Goal: Task Accomplishment & Management: Use online tool/utility

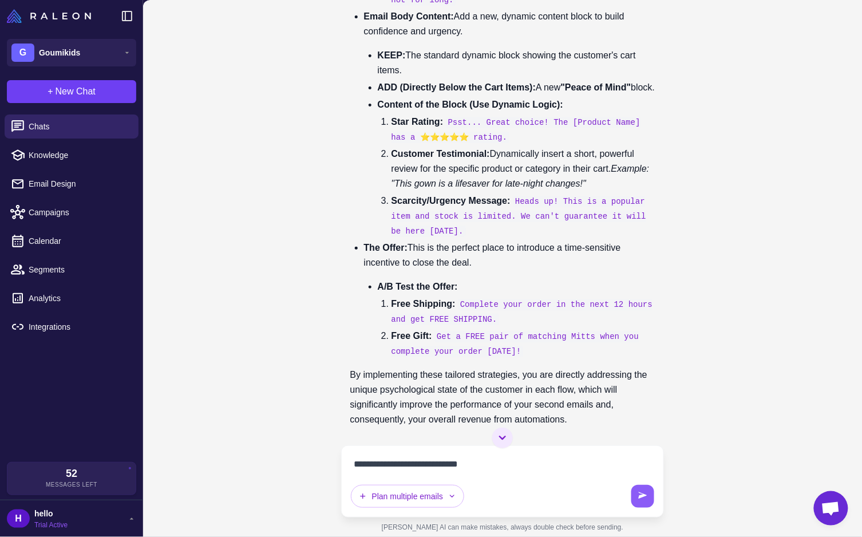
scroll to position [32637, 0]
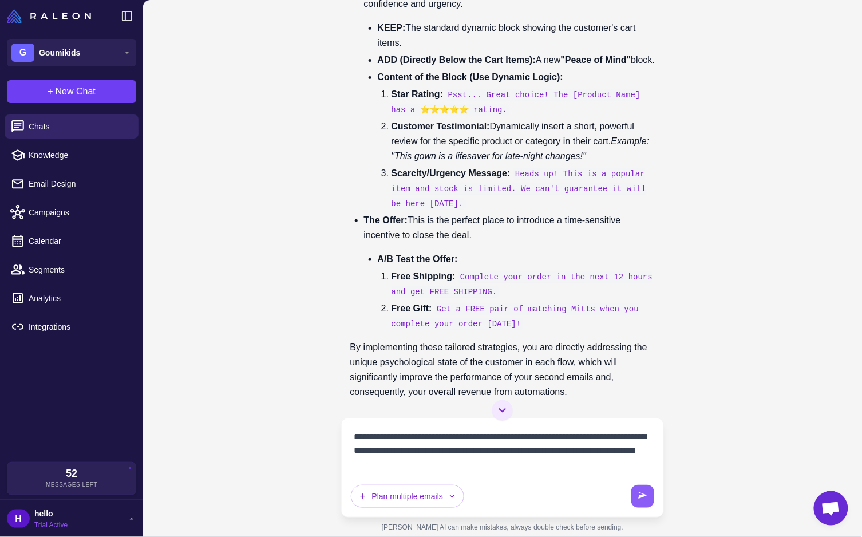
type textarea "**********"
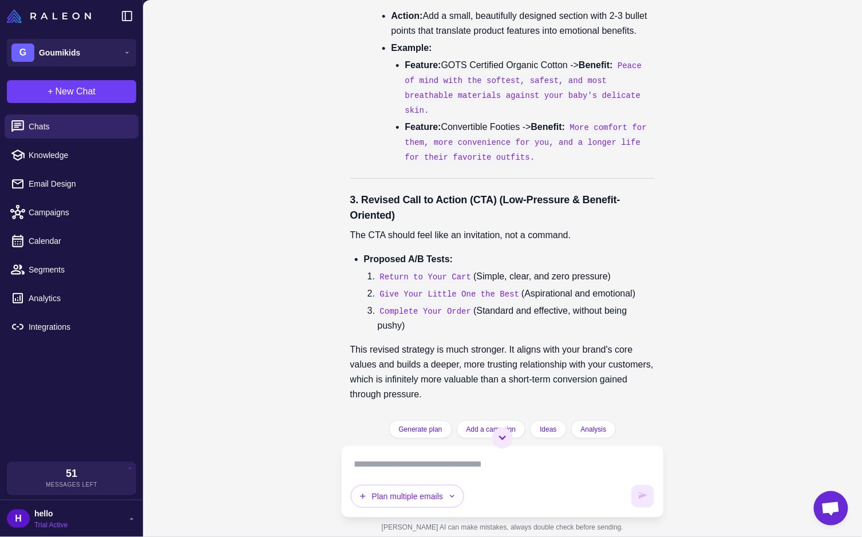
scroll to position [33938, 0]
click at [392, 500] on button "Plan multiple emails" at bounding box center [408, 496] width 114 height 23
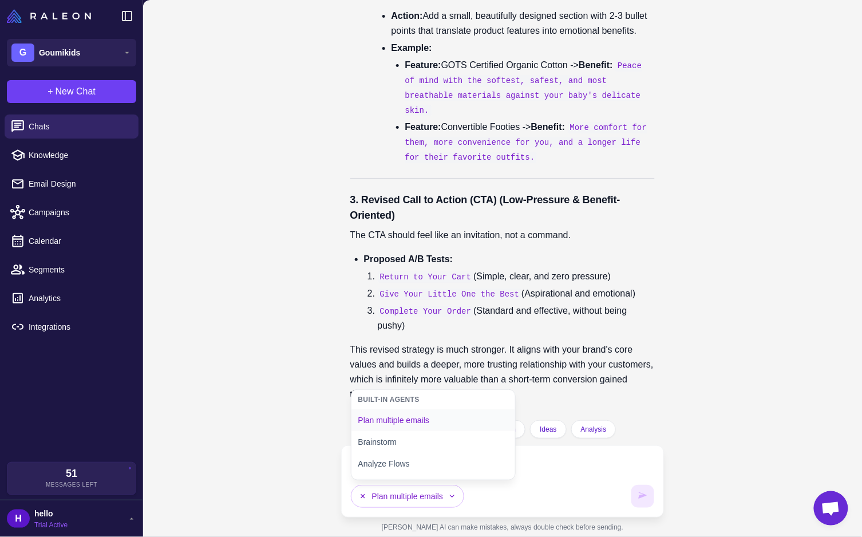
click at [438, 422] on button "Plan multiple emails" at bounding box center [433, 420] width 164 height 22
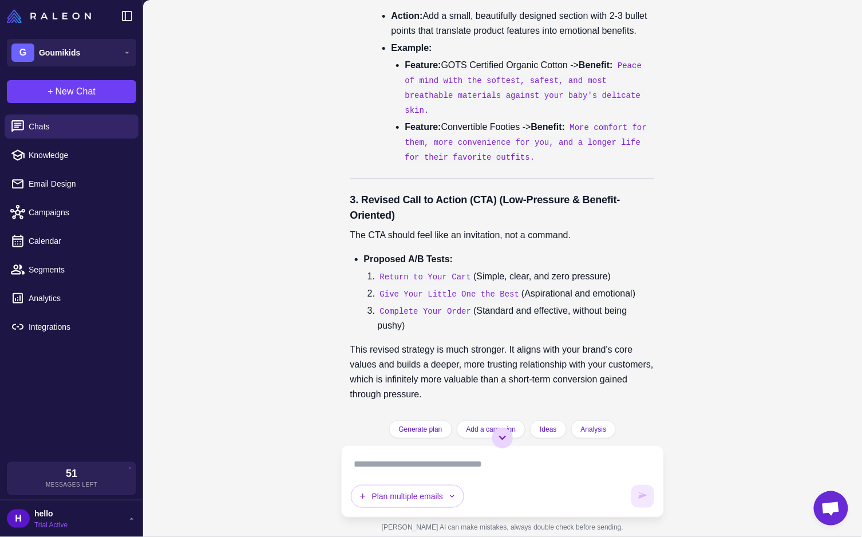
click at [506, 442] on icon at bounding box center [502, 438] width 14 height 14
click at [367, 495] on icon "button" at bounding box center [362, 495] width 9 height 9
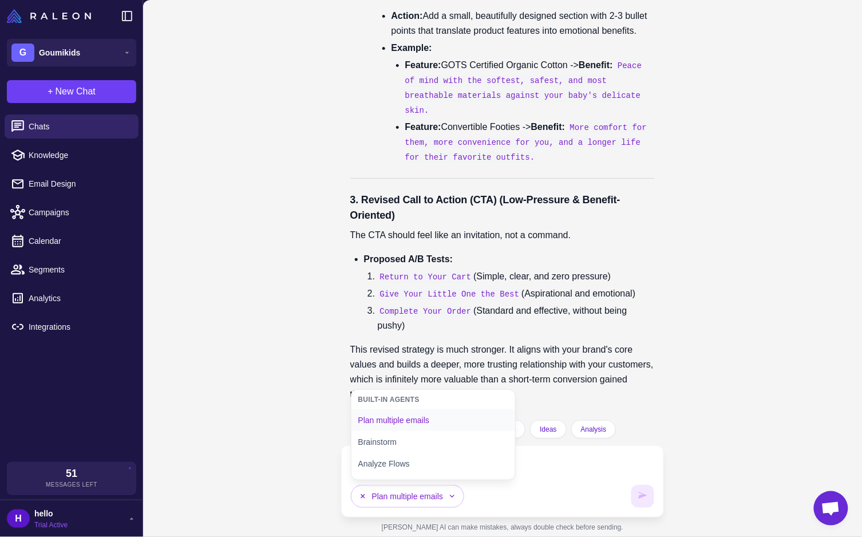
click at [392, 423] on button "Plan multiple emails" at bounding box center [433, 420] width 164 height 22
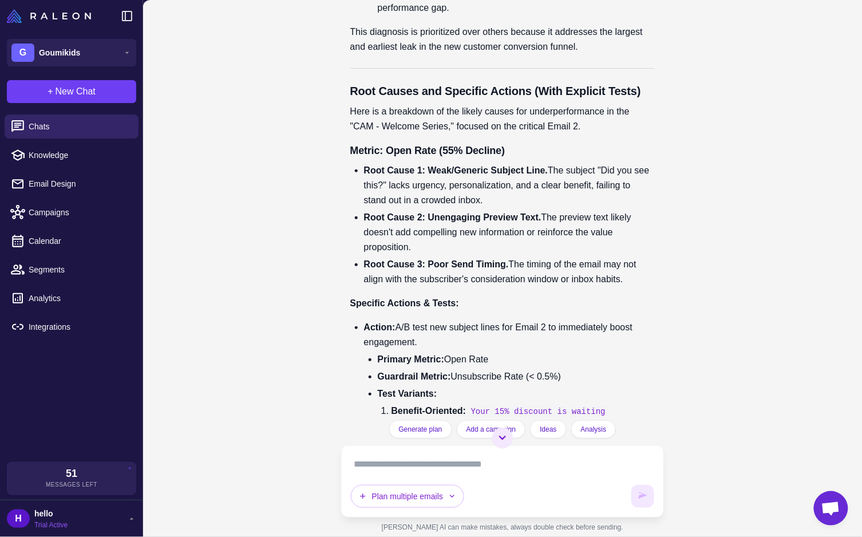
scroll to position [3547, 0]
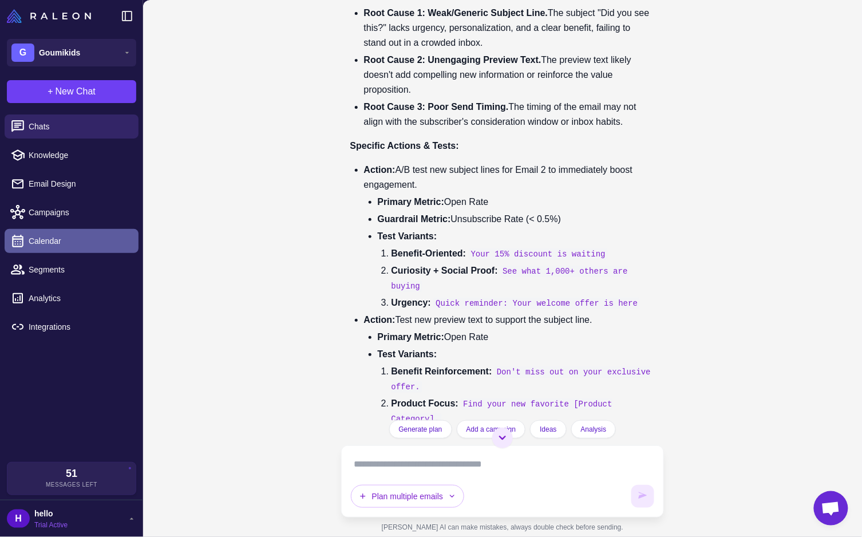
click at [35, 238] on span "Calendar" at bounding box center [79, 241] width 101 height 13
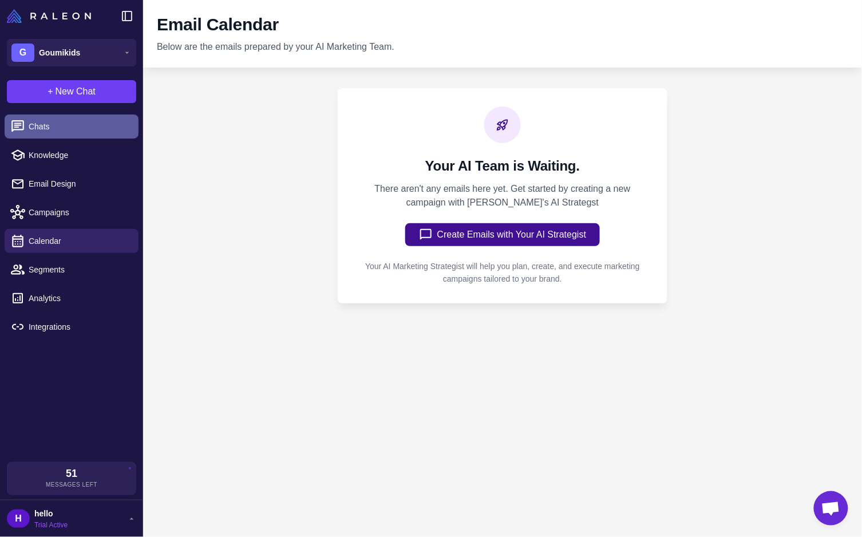
click at [53, 128] on span "Chats" at bounding box center [79, 126] width 101 height 13
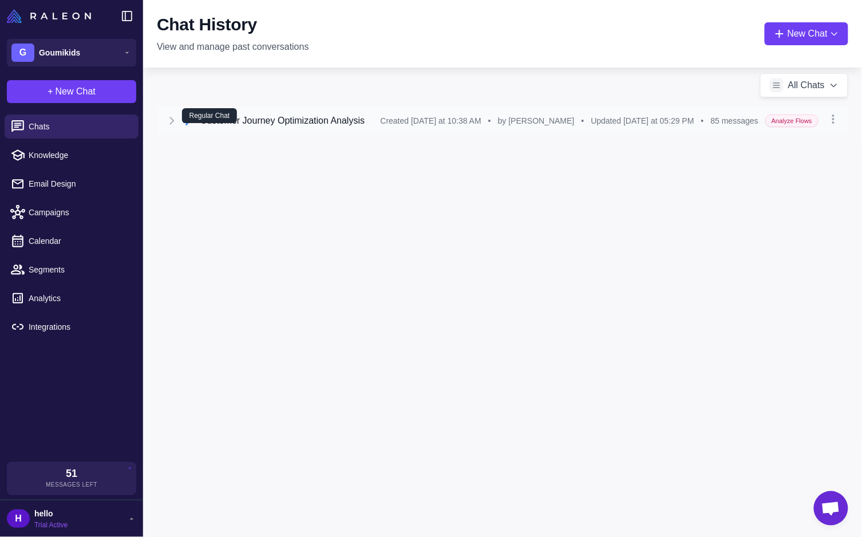
click at [220, 117] on div "Regular Chat" at bounding box center [209, 115] width 55 height 15
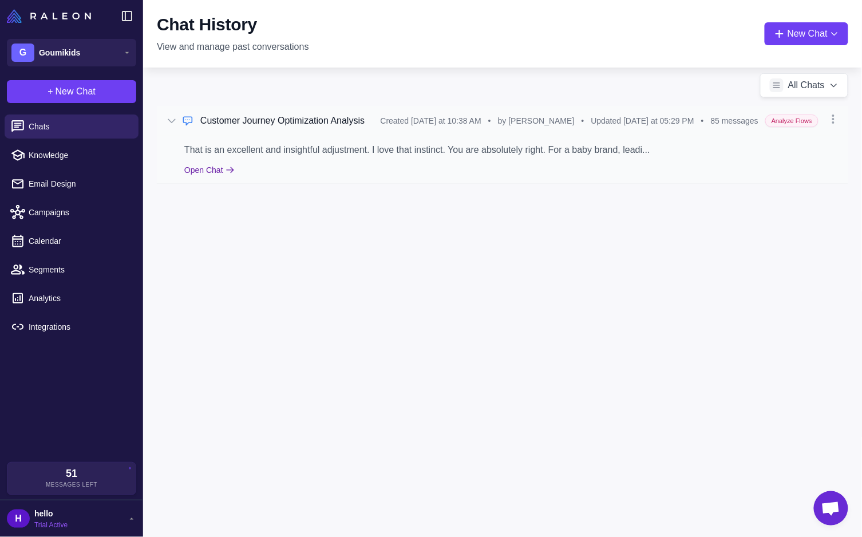
click at [205, 165] on button "Open Chat" at bounding box center [209, 170] width 50 height 13
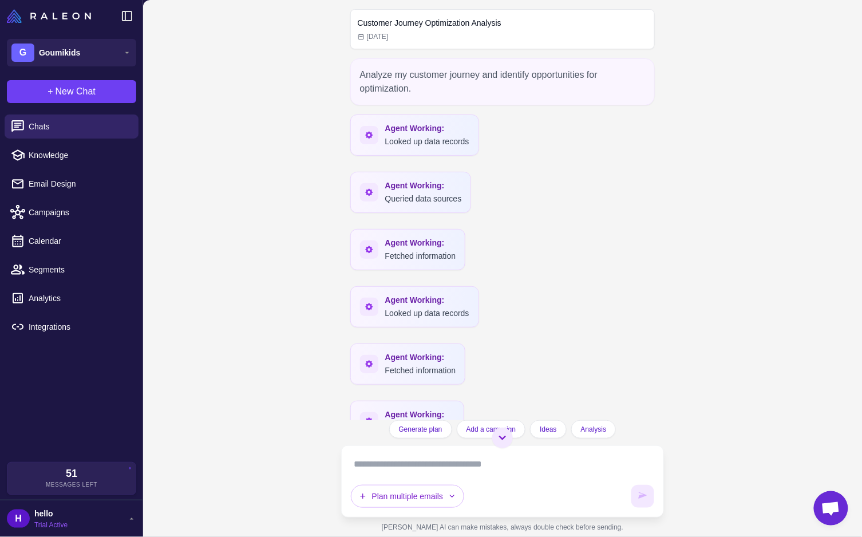
scroll to position [34454, 0]
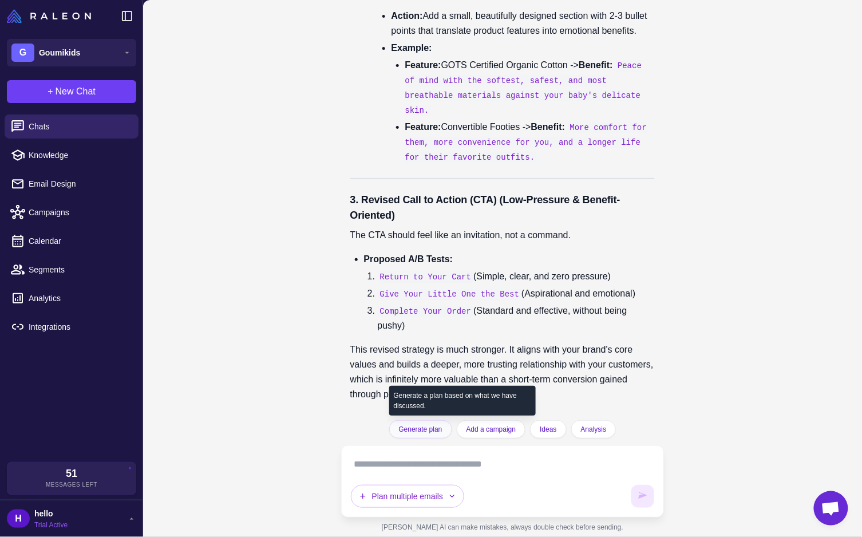
click at [423, 426] on span "Generate plan" at bounding box center [420, 429] width 43 height 10
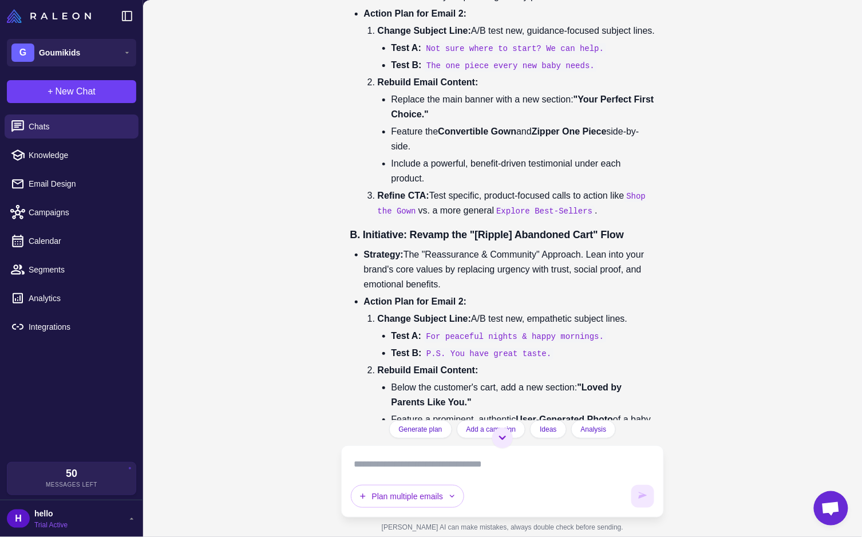
scroll to position [34969, 0]
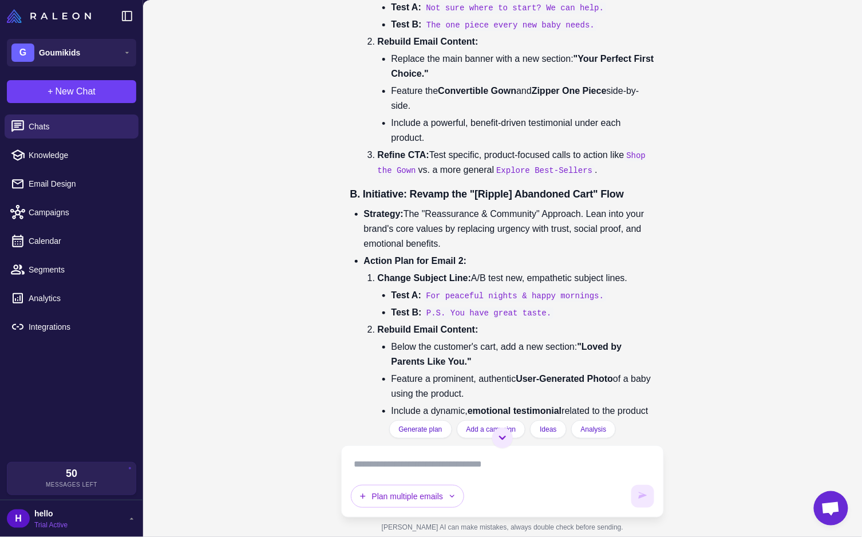
click at [438, 469] on textarea at bounding box center [503, 464] width 304 height 18
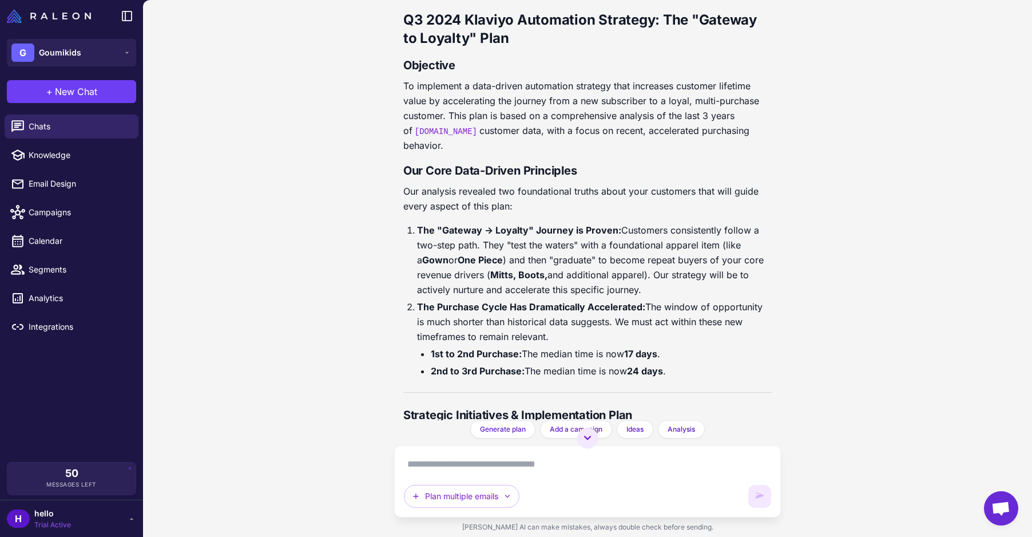
scroll to position [31452, 0]
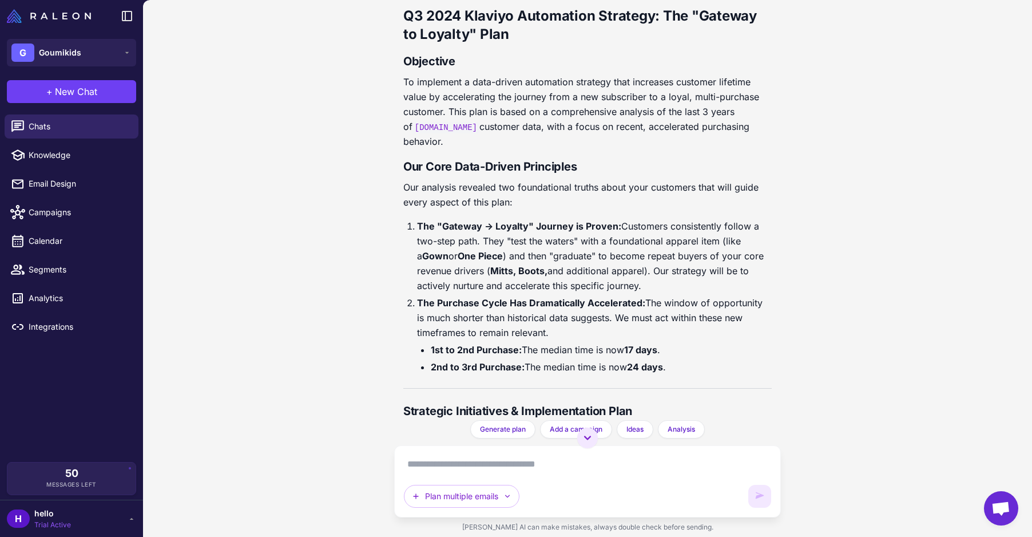
drag, startPoint x: 403, startPoint y: 209, endPoint x: 507, endPoint y: 283, distance: 127.3
drag, startPoint x: 418, startPoint y: 156, endPoint x: 655, endPoint y: 371, distance: 320.7
copy div "Strategy: The "Guided First Purchase." Shift Email 2's focus from a generic dis…"
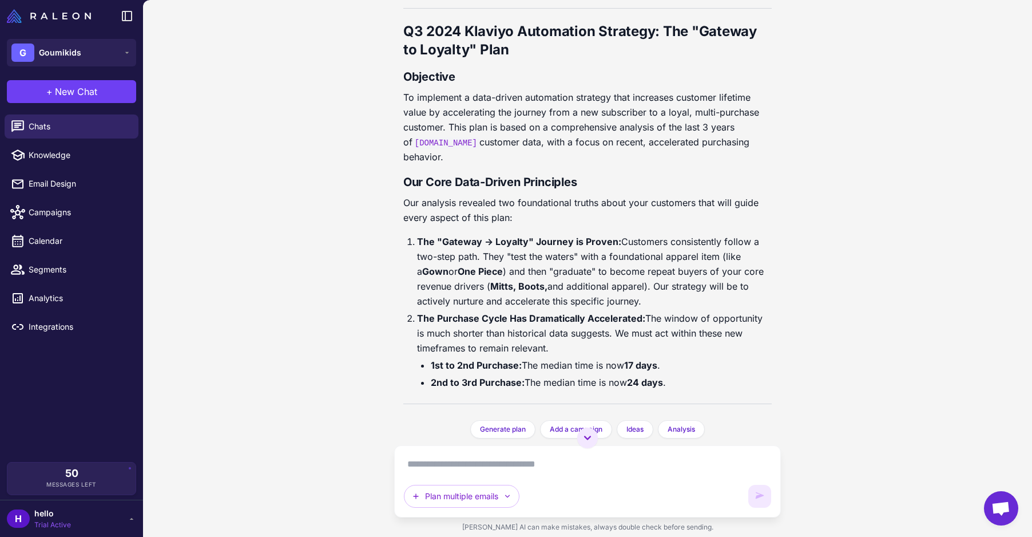
scroll to position [31438, 0]
copy div "Strategy: The "Guided First Purchase." Shift Email 2's focus from a generic dis…"
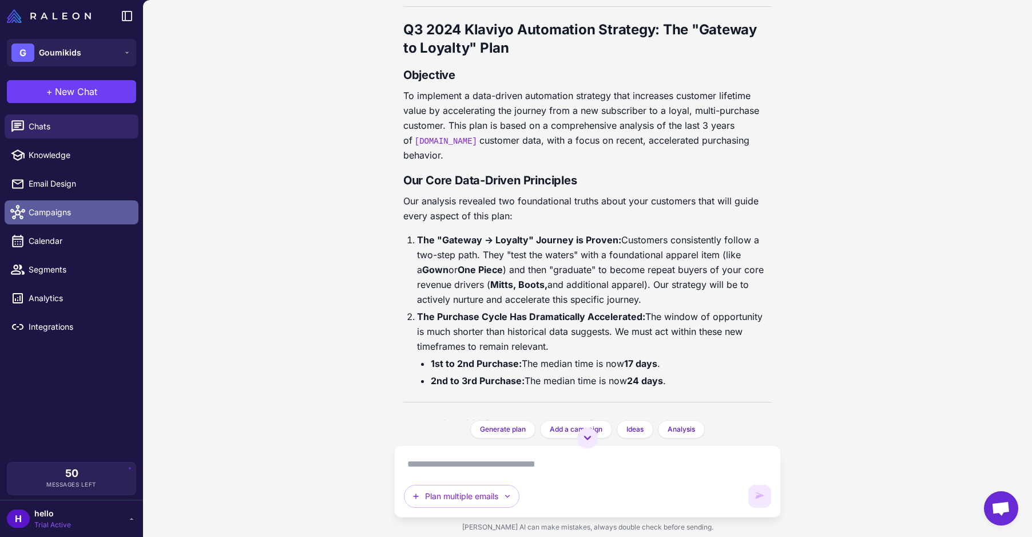
drag, startPoint x: 72, startPoint y: 209, endPoint x: 78, endPoint y: 218, distance: 10.3
click at [78, 218] on span "Campaigns" at bounding box center [79, 212] width 101 height 13
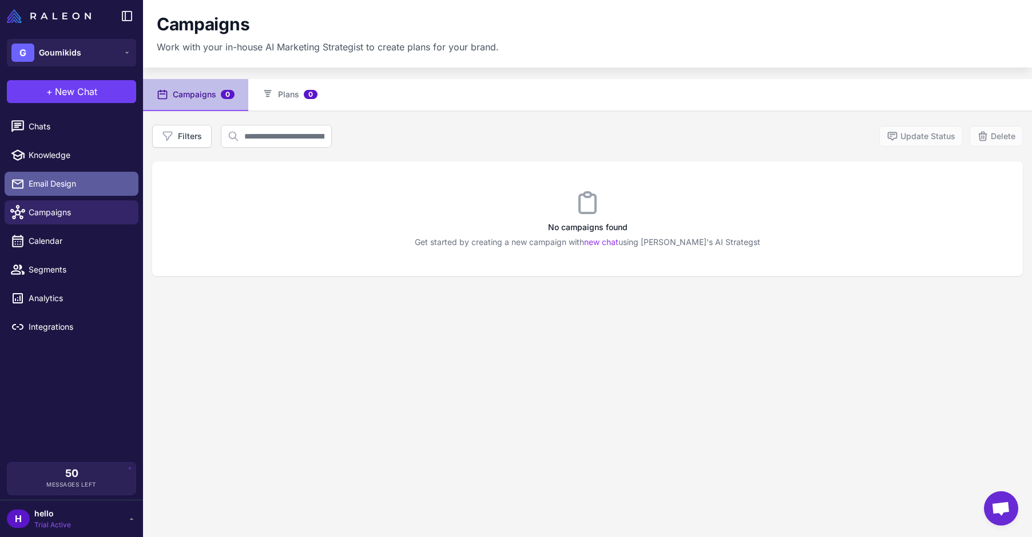
click at [67, 182] on span "Email Design" at bounding box center [79, 183] width 101 height 13
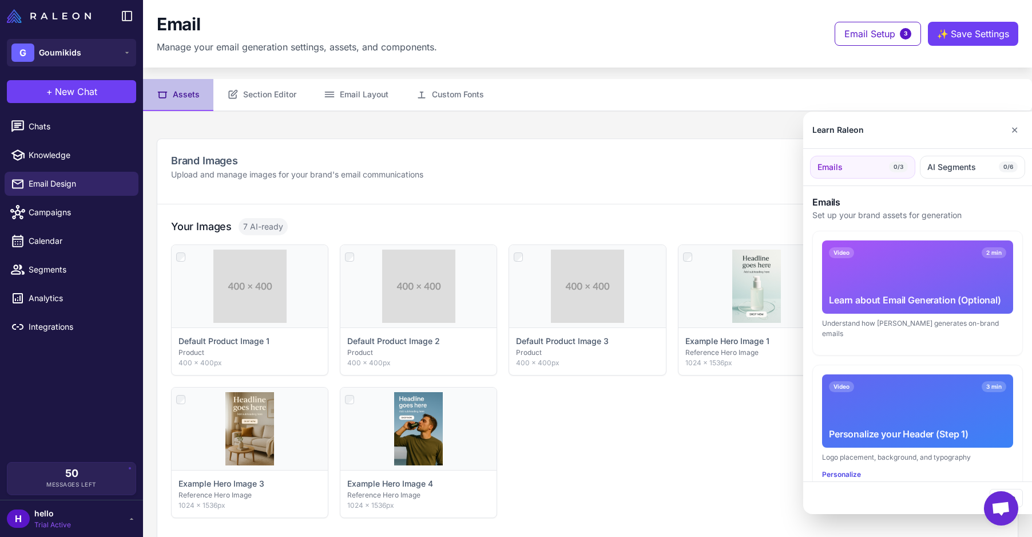
click at [39, 243] on div at bounding box center [516, 268] width 1032 height 537
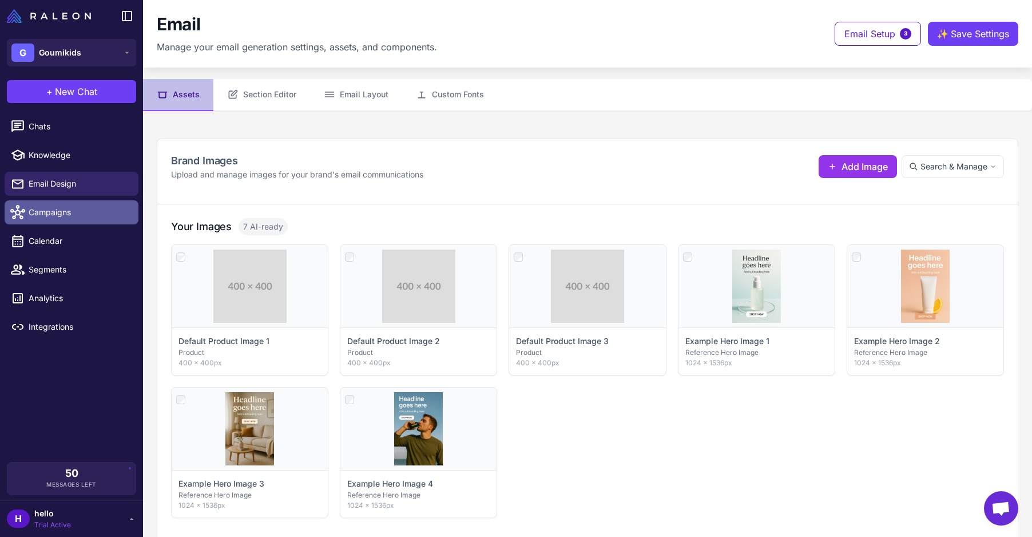
click at [46, 213] on span "Campaigns" at bounding box center [79, 212] width 101 height 13
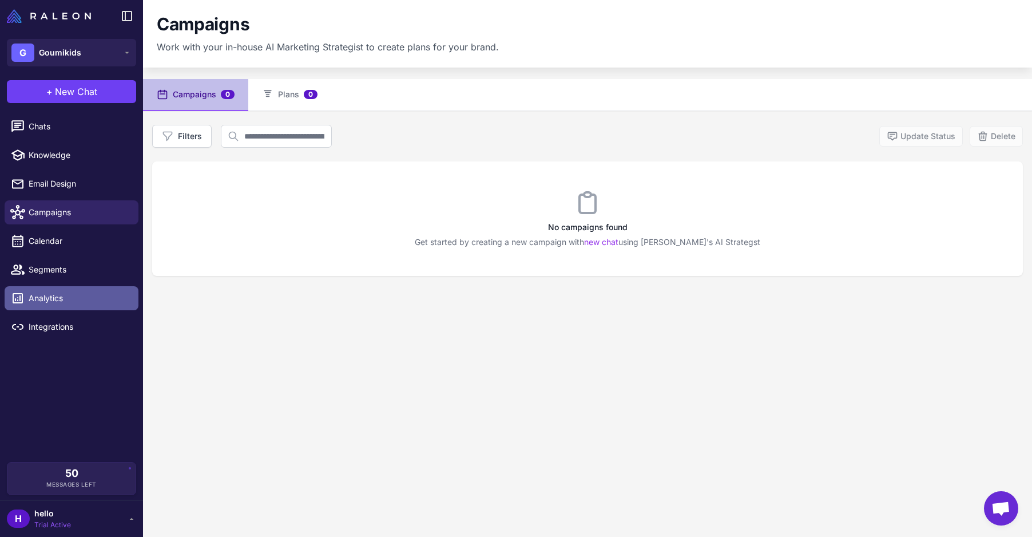
click at [64, 293] on span "Analytics" at bounding box center [79, 298] width 101 height 13
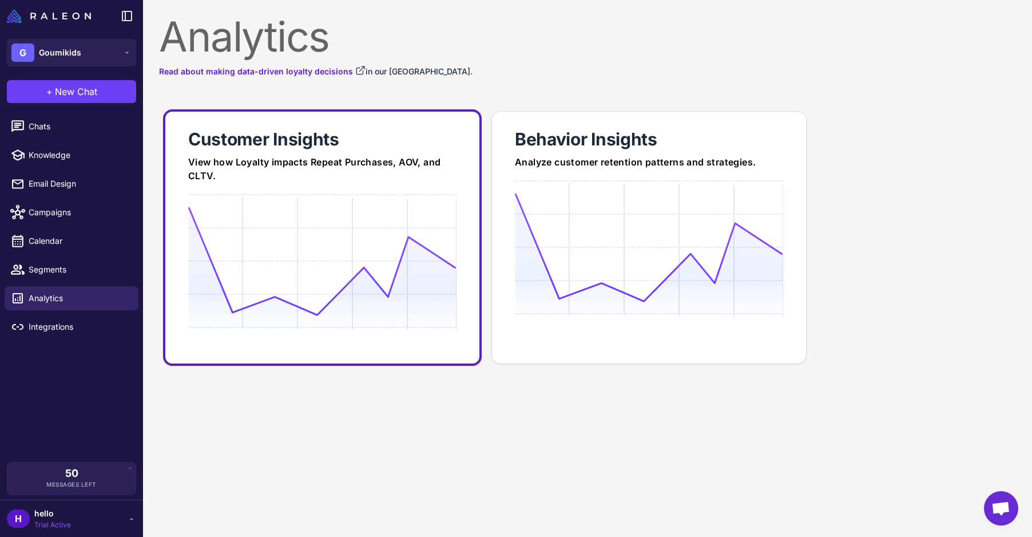
click at [261, 174] on div "View how Loyalty impacts Repeat Purchases, AOV, and CLTV." at bounding box center [322, 168] width 268 height 27
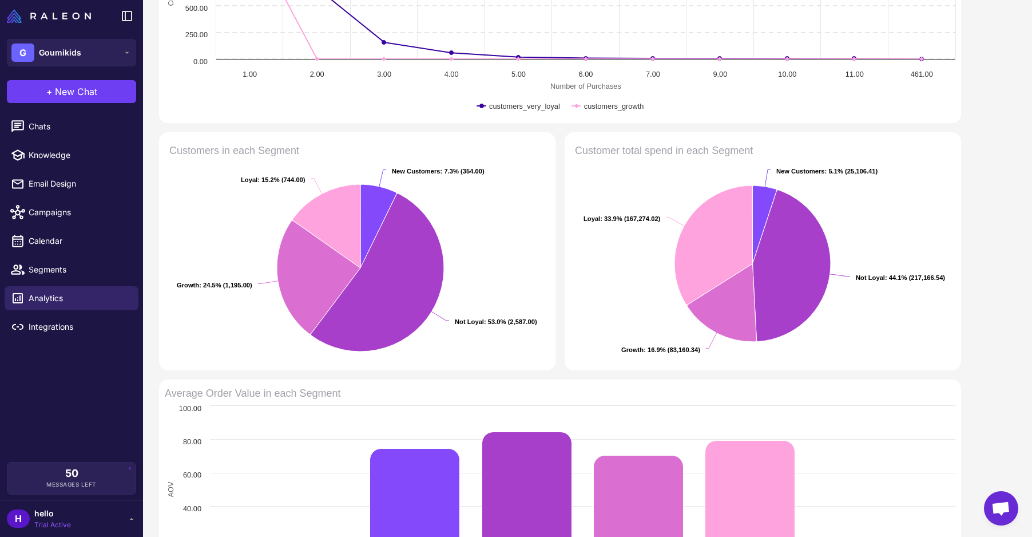
scroll to position [342, 0]
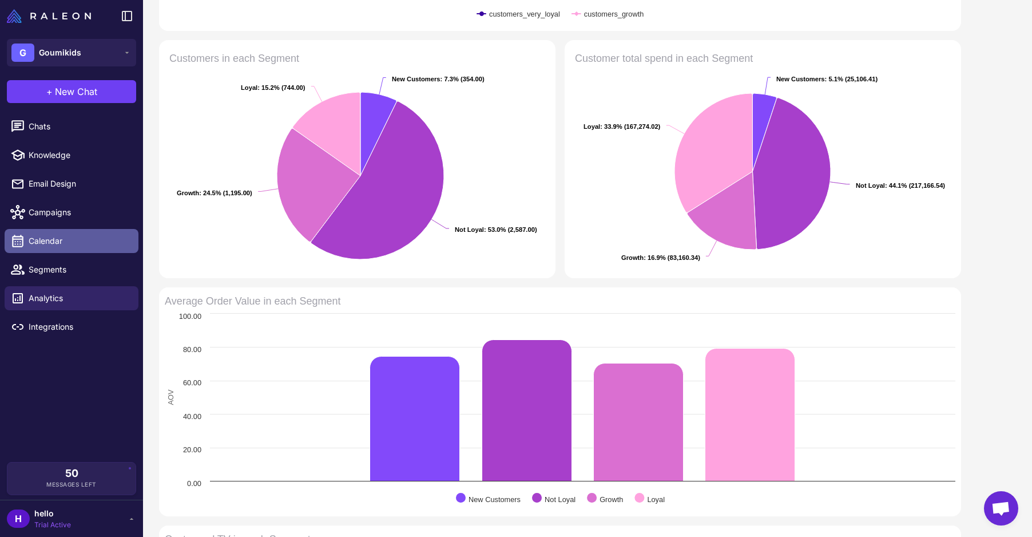
click at [45, 238] on span "Calendar" at bounding box center [79, 241] width 101 height 13
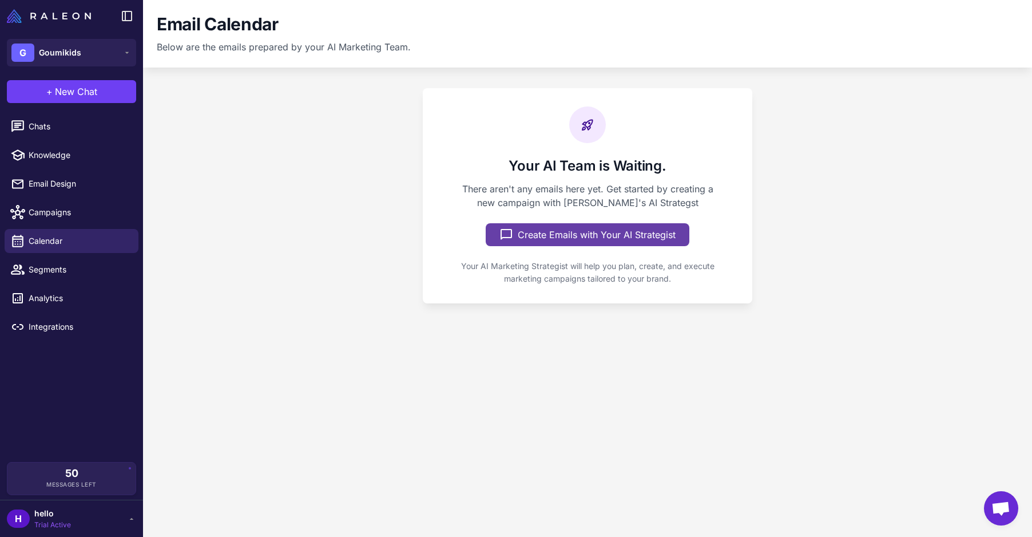
click at [581, 238] on button "Create Emails with Your AI Strategist" at bounding box center [588, 234] width 204 height 23
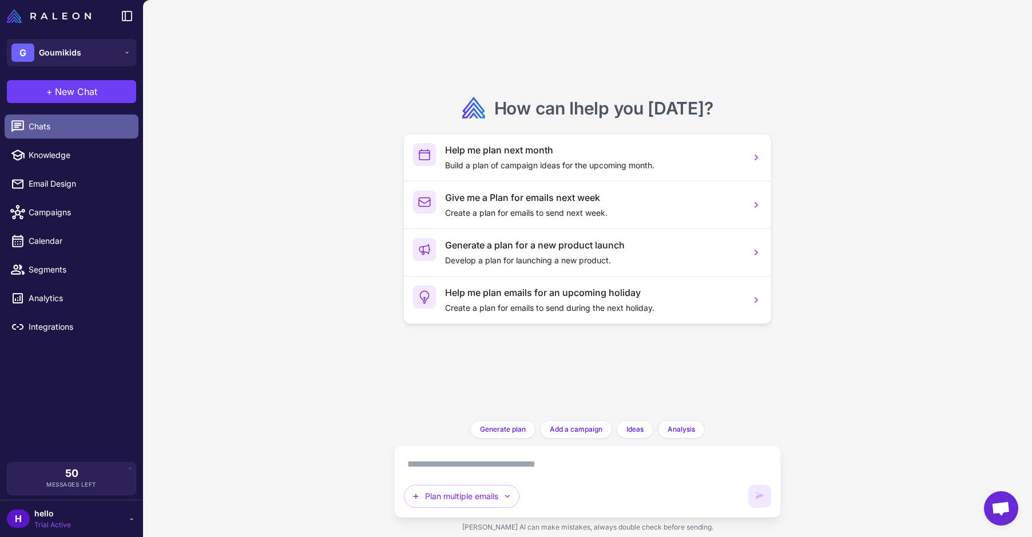
click at [47, 128] on span "Chats" at bounding box center [79, 126] width 101 height 13
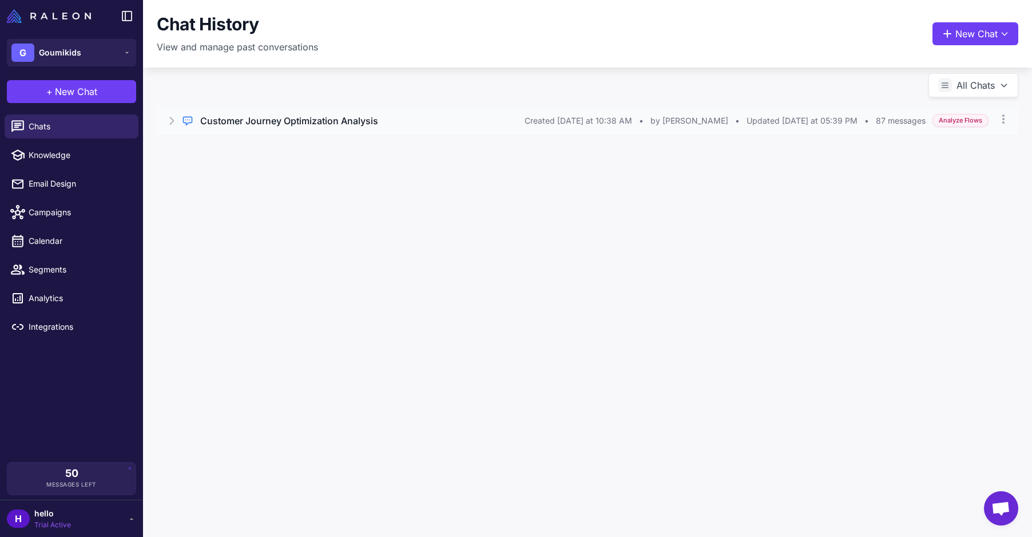
click at [299, 122] on h3 "Customer Journey Optimization Analysis" at bounding box center [289, 121] width 178 height 14
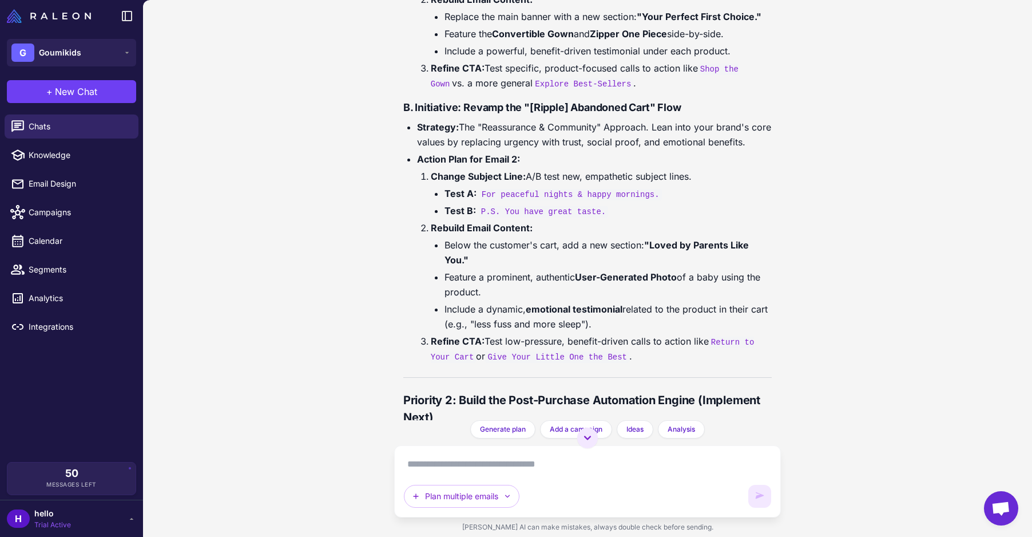
scroll to position [32134, 0]
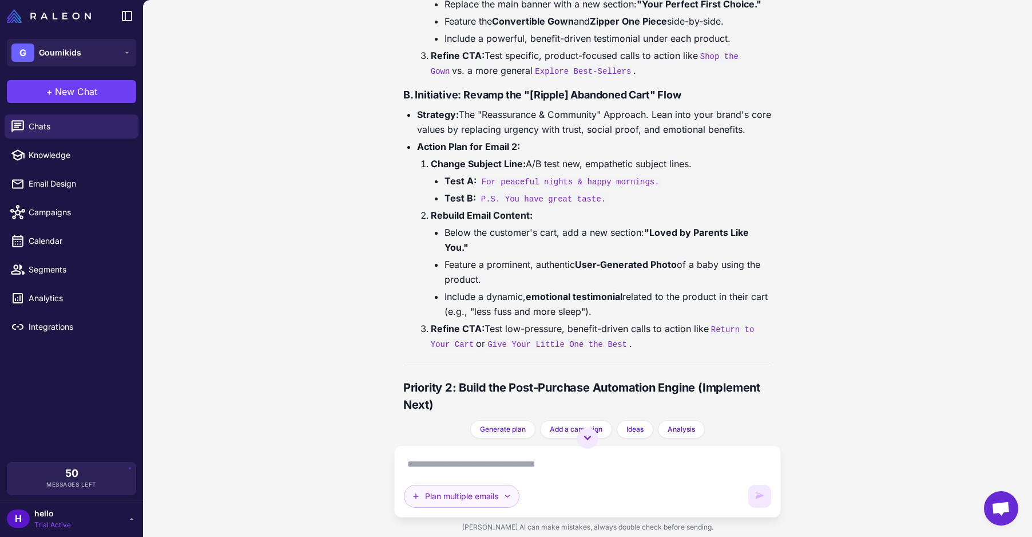
click at [510, 495] on icon "button" at bounding box center [507, 496] width 5 height 3
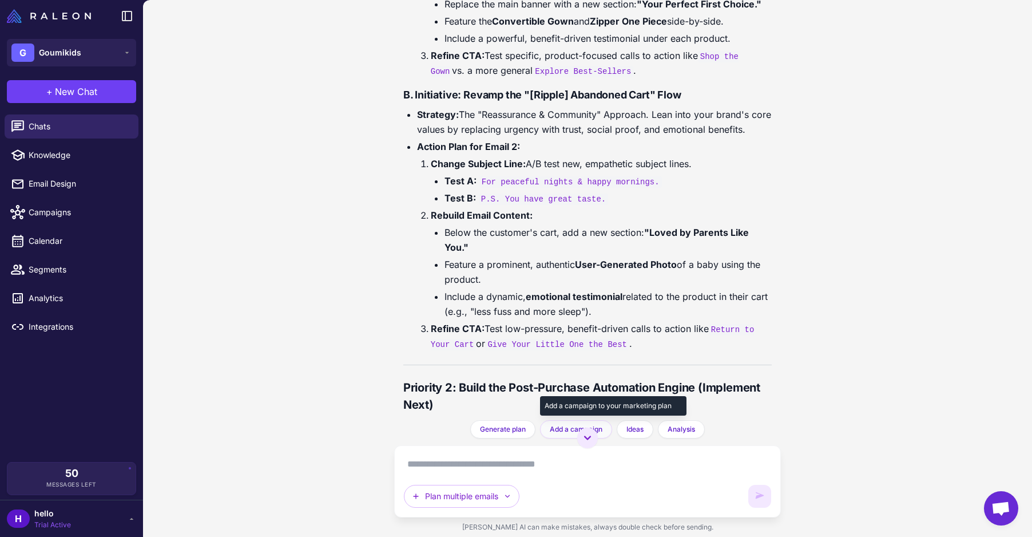
click at [556, 428] on span "Add a campaign" at bounding box center [576, 429] width 53 height 10
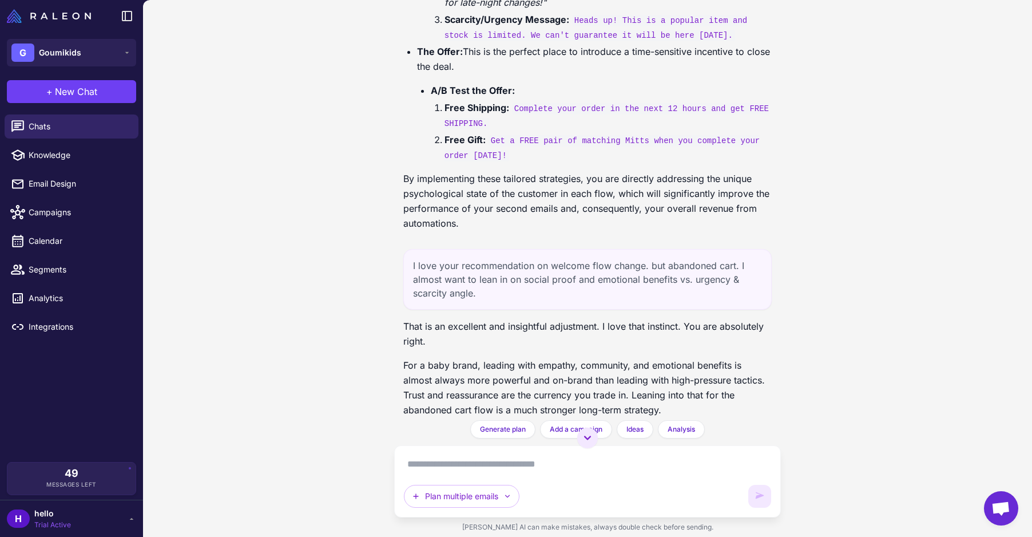
scroll to position [29517, 0]
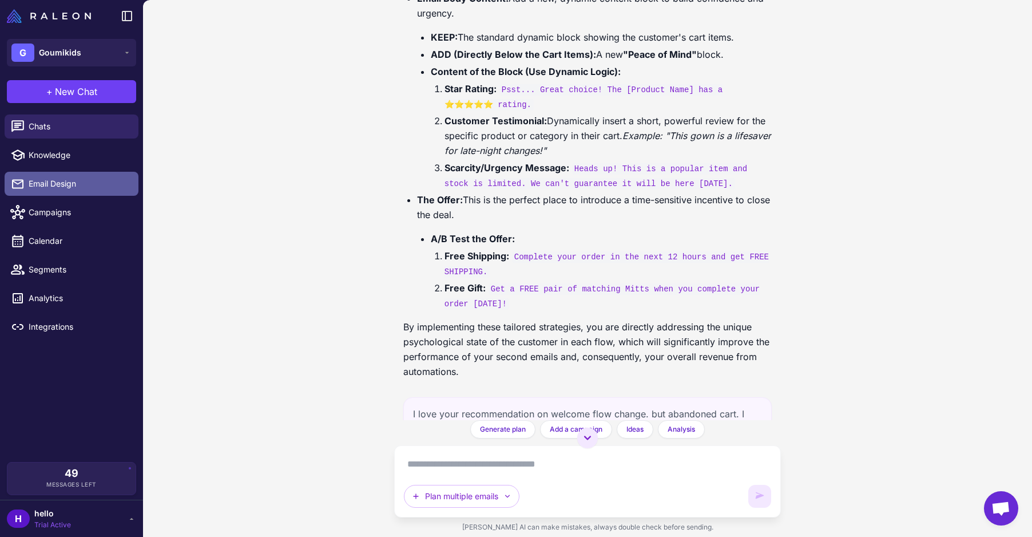
click at [42, 175] on link "Email Design" at bounding box center [72, 184] width 134 height 24
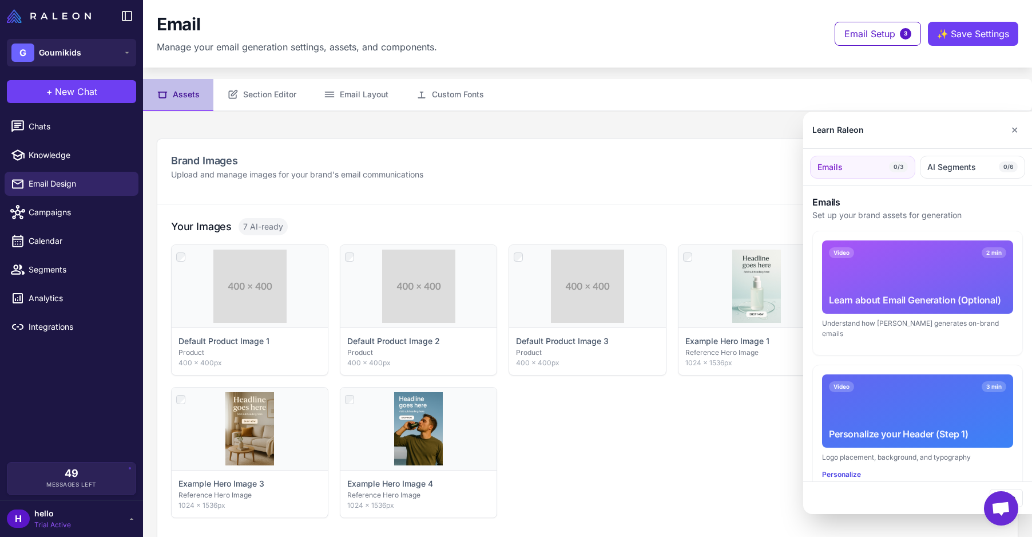
click at [259, 90] on div at bounding box center [516, 268] width 1032 height 537
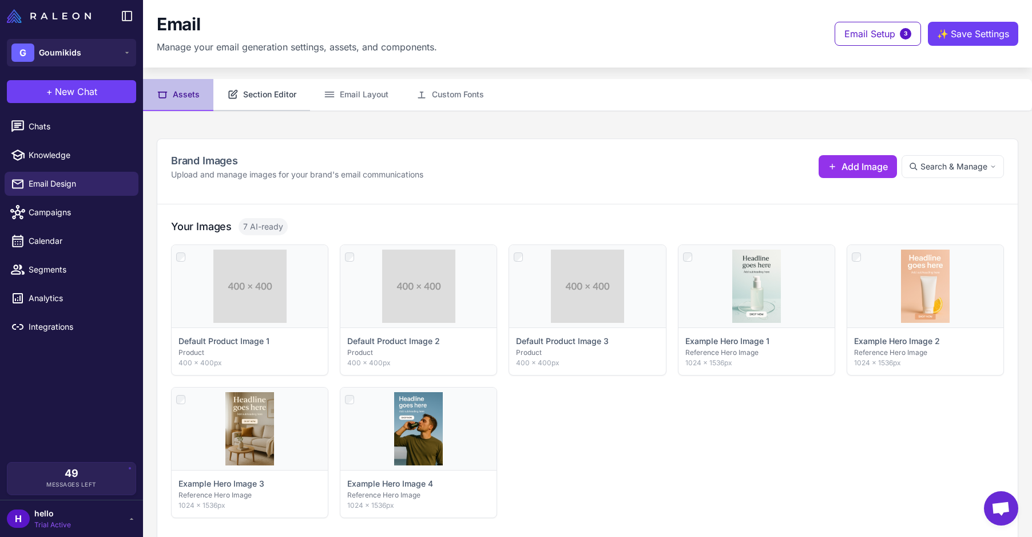
click at [284, 95] on button "Section Editor" at bounding box center [261, 95] width 97 height 32
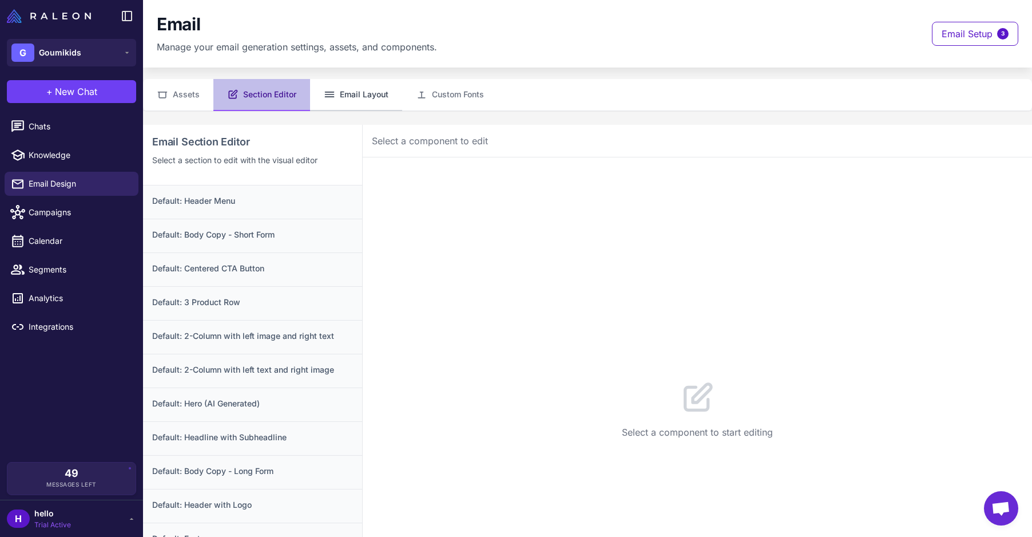
click at [372, 95] on button "Email Layout" at bounding box center [356, 95] width 92 height 32
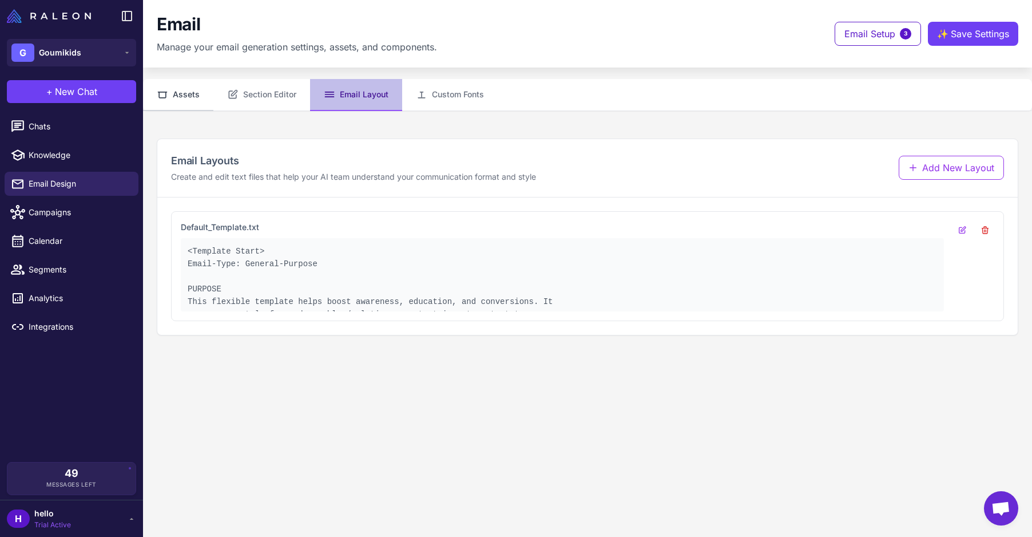
click at [197, 92] on button "Assets" at bounding box center [178, 95] width 70 height 32
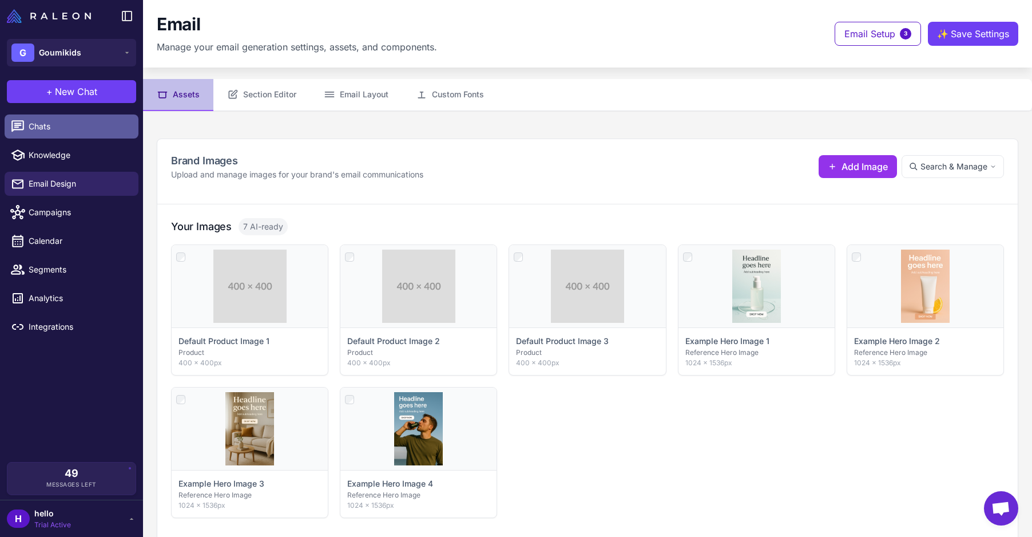
click at [45, 126] on span "Chats" at bounding box center [79, 126] width 101 height 13
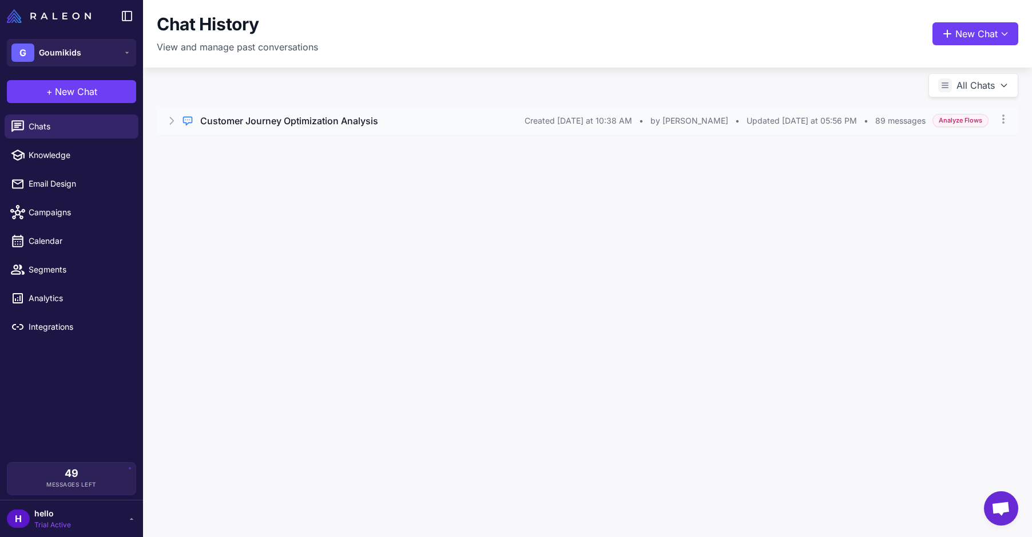
click at [298, 110] on div "Regular Chat Customer Journey Optimization Analysis Created [DATE] at 10:38 AM …" at bounding box center [588, 120] width 862 height 29
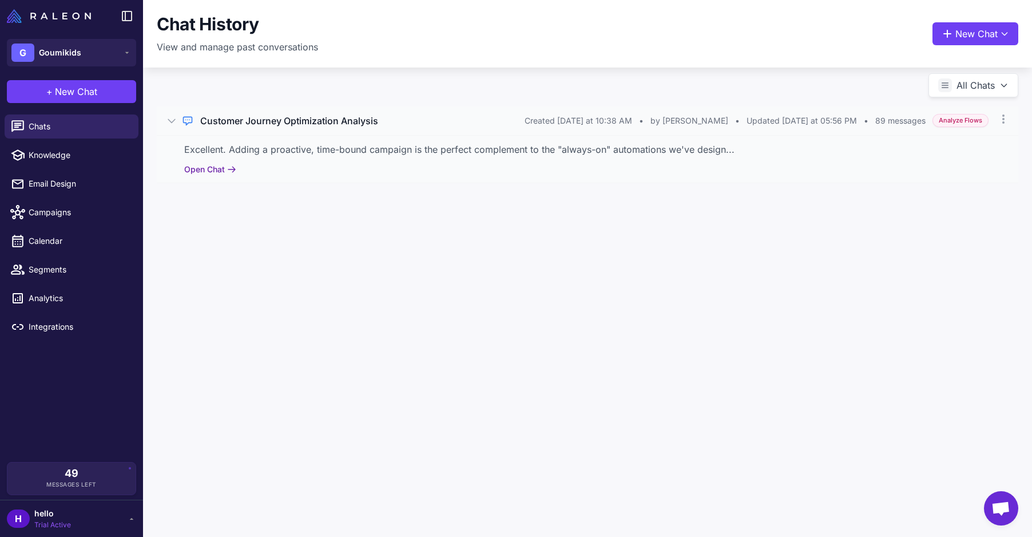
click at [211, 166] on button "Open Chat" at bounding box center [210, 169] width 52 height 13
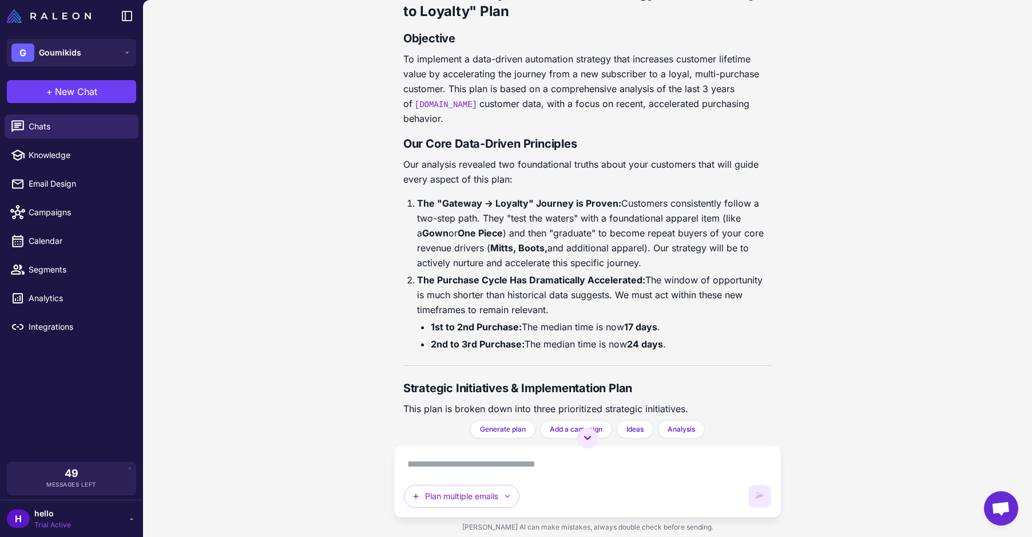
scroll to position [31477, 0]
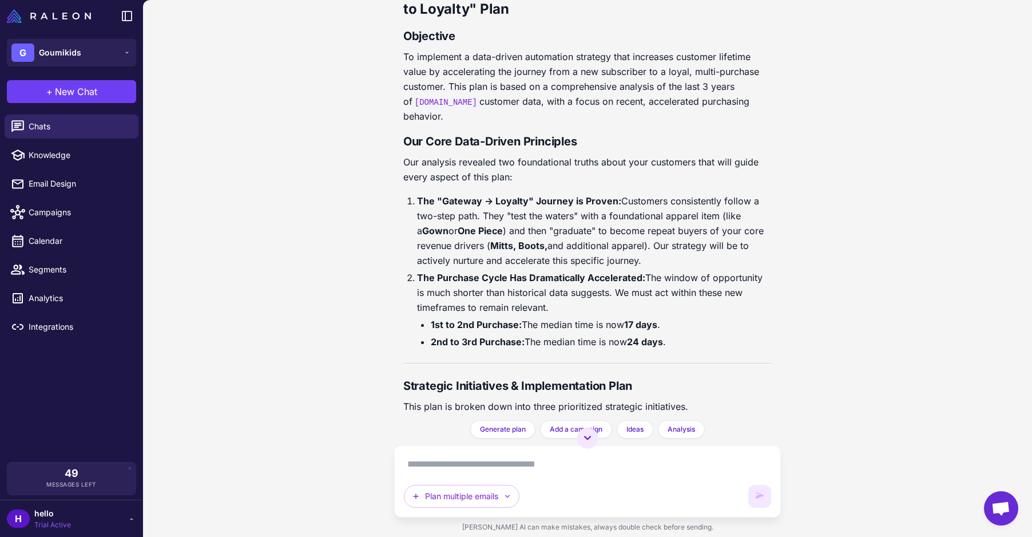
drag, startPoint x: 403, startPoint y: 113, endPoint x: 627, endPoint y: 342, distance: 320.0
copy div "A. Initiative: Revamp the "CAM - Welcome Series" Strategy: The "Guided First Pu…"
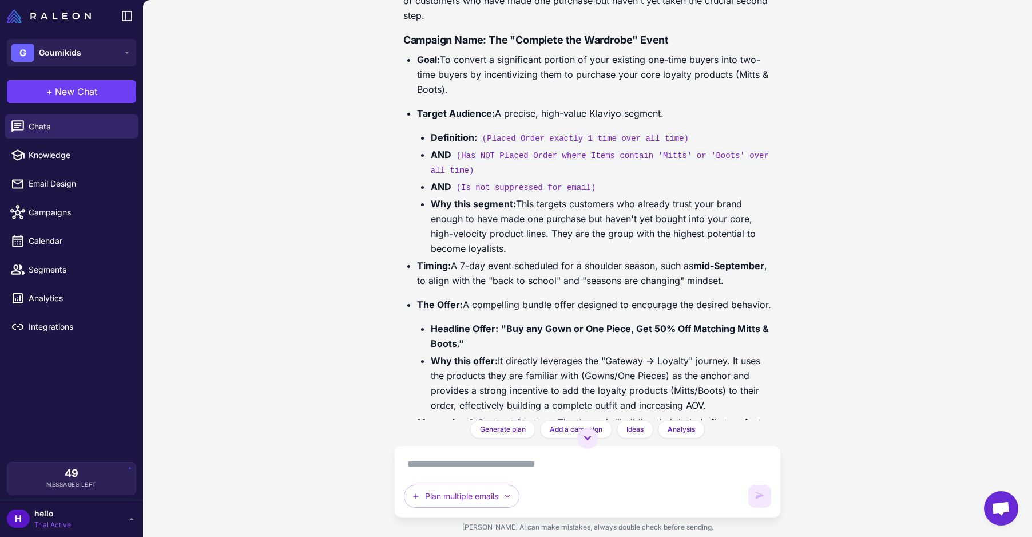
scroll to position [34219, 0]
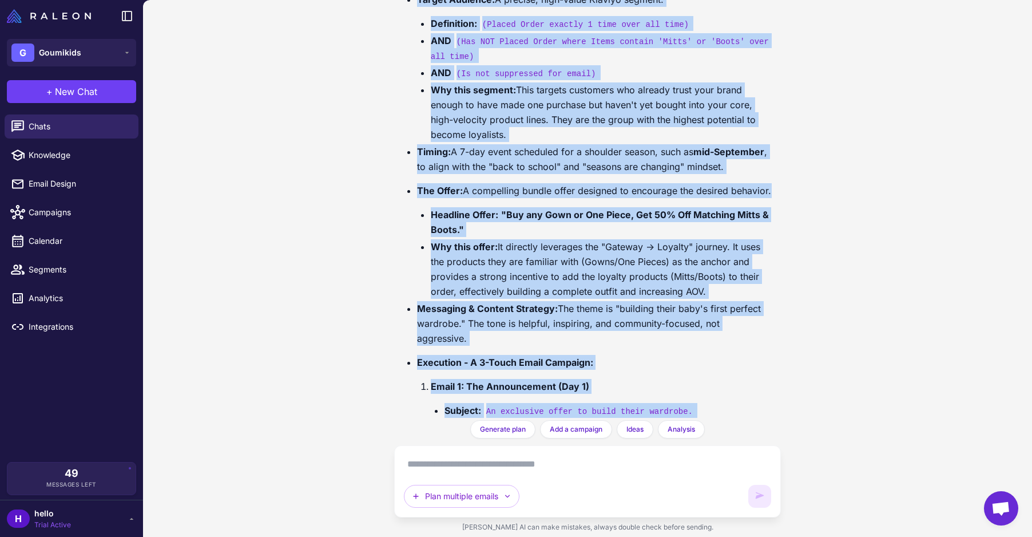
drag, startPoint x: 401, startPoint y: 154, endPoint x: 652, endPoint y: 410, distance: 358.4
click at [652, 410] on div "Customer Journey Optimization Analysis [DATE] Analyze my customer journey and i…" at bounding box center [587, 210] width 387 height 420
copy div "Q3 2024 Klaviyo Automation Strategy: The "Gateway to Loyalty" Plan Objective To…"
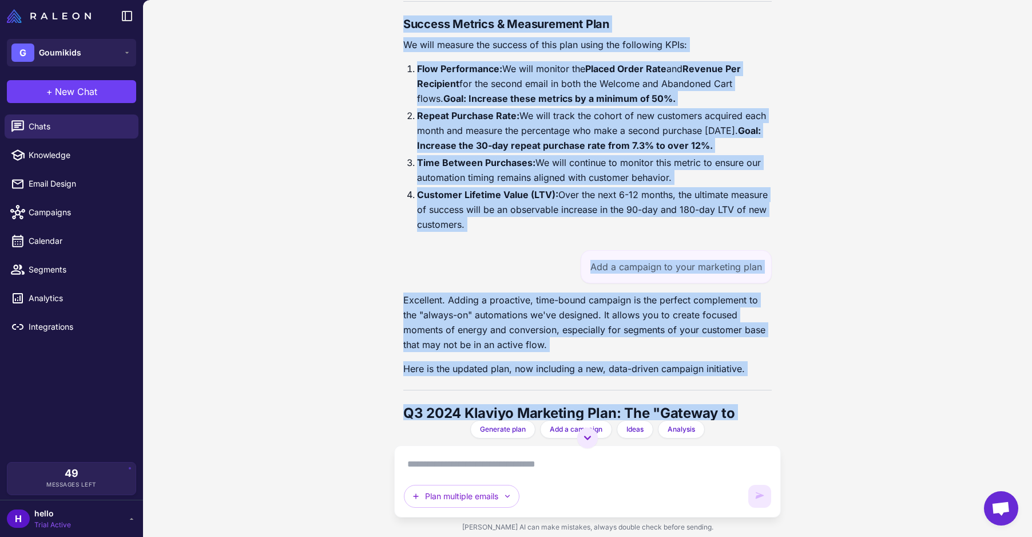
scroll to position [33048, 0]
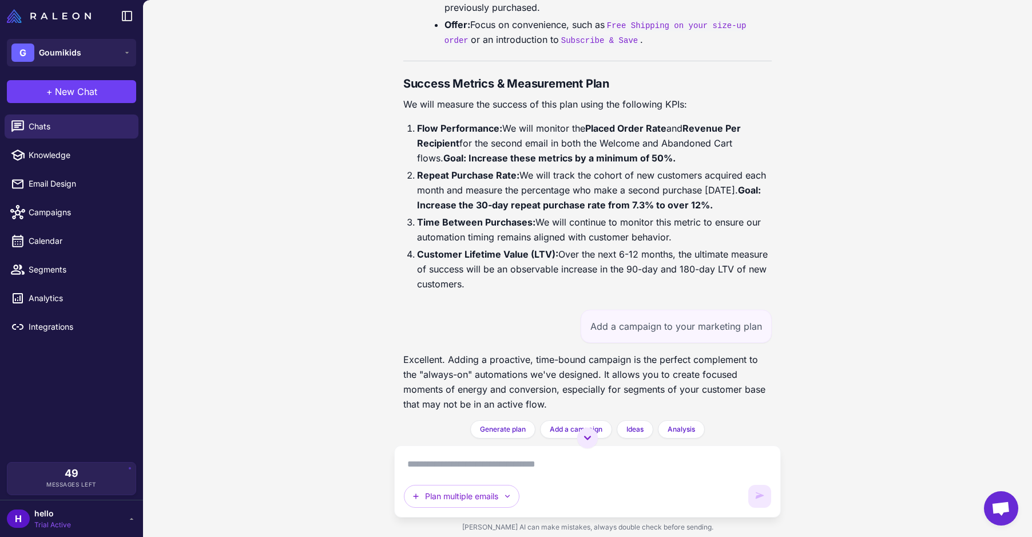
drag, startPoint x: 419, startPoint y: 74, endPoint x: 499, endPoint y: 363, distance: 299.6
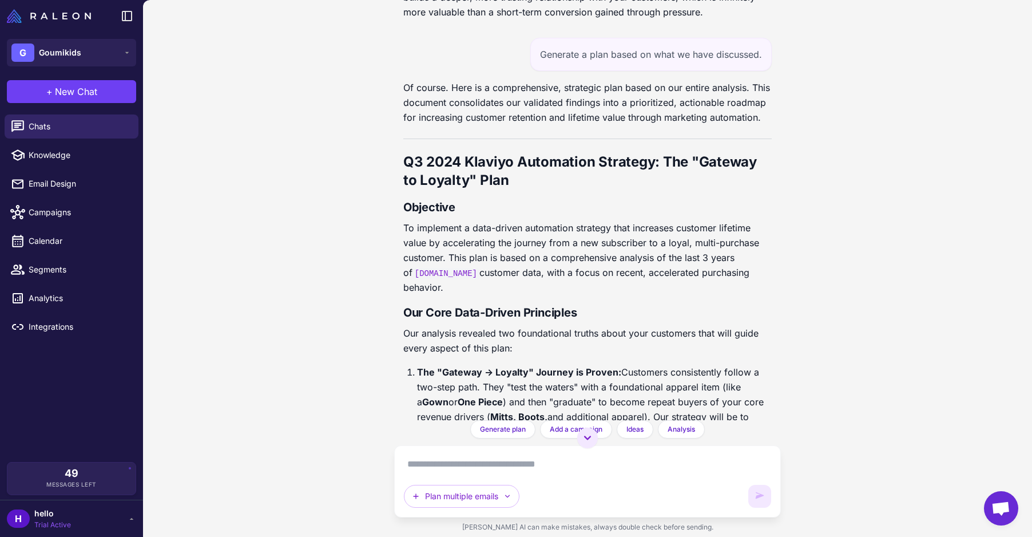
scroll to position [31299, 0]
